Goal: Transaction & Acquisition: Purchase product/service

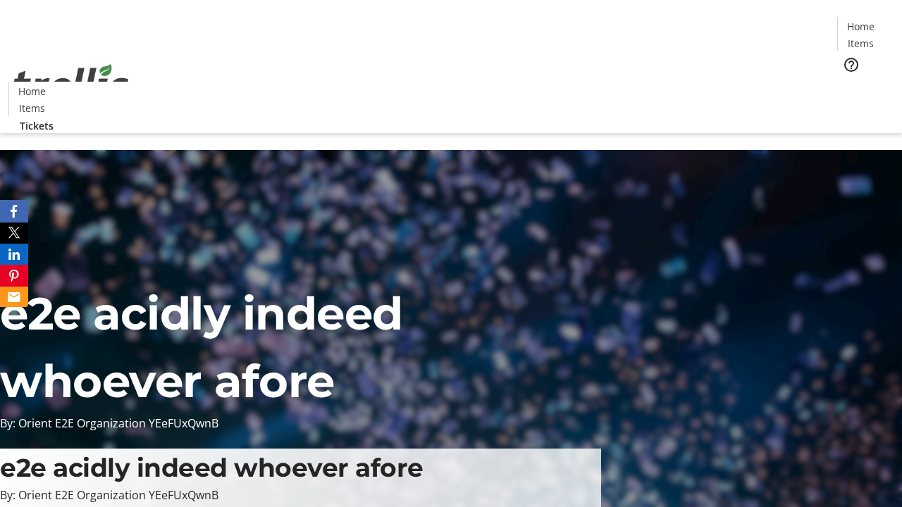
click at [848, 82] on span "Tickets" at bounding box center [865, 89] width 34 height 15
